Goal: Check status: Check status

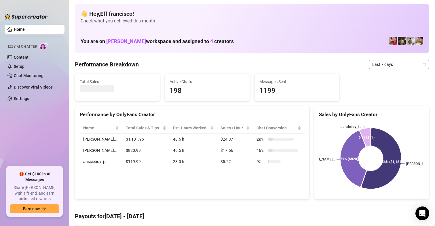
click at [384, 64] on span "Last 7 days" at bounding box center [399, 64] width 54 height 9
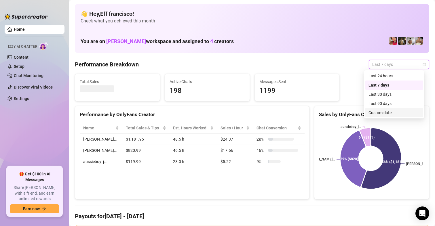
click at [381, 113] on div "Custom date" at bounding box center [393, 113] width 51 height 6
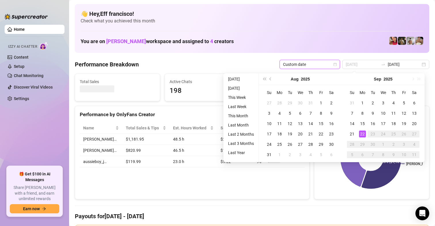
click at [361, 133] on div "22" at bounding box center [362, 134] width 7 height 7
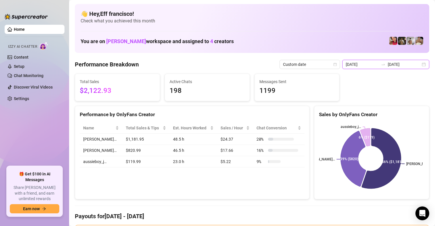
click at [352, 62] on input "[DATE]" at bounding box center [362, 64] width 33 height 6
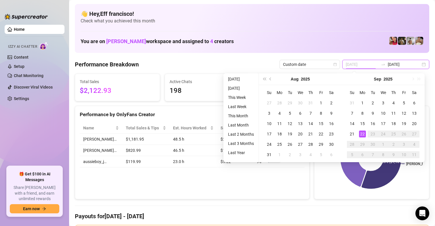
type input "[DATE]"
click at [364, 132] on div "22" at bounding box center [362, 134] width 7 height 7
type input "[DATE]"
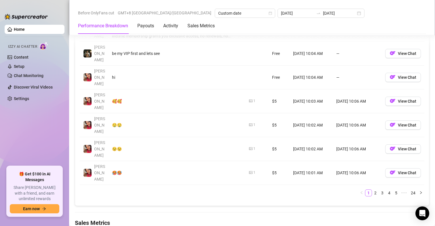
scroll to position [748, 0]
